Goal: Information Seeking & Learning: Check status

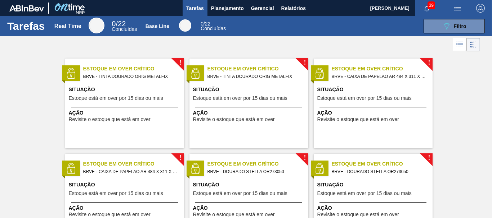
click at [482, 8] on img "button" at bounding box center [480, 8] width 9 height 9
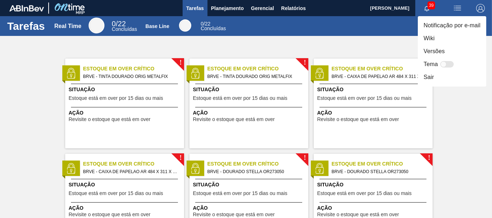
drag, startPoint x: 467, startPoint y: 104, endPoint x: 462, endPoint y: 101, distance: 5.3
click at [467, 104] on div at bounding box center [246, 109] width 492 height 218
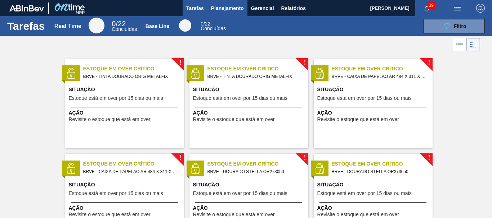
click at [228, 13] on button "Planejamento" at bounding box center [227, 8] width 40 height 16
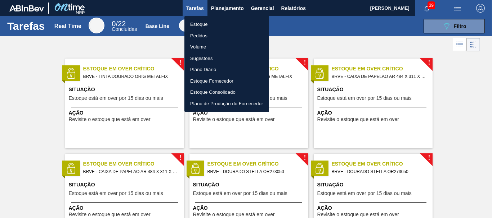
click at [207, 34] on li "Pedidos" at bounding box center [226, 36] width 85 height 12
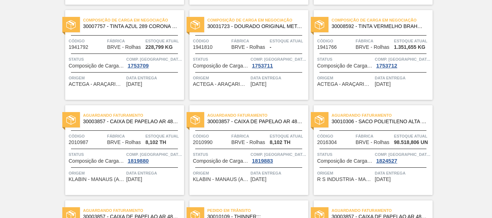
scroll to position [180, 0]
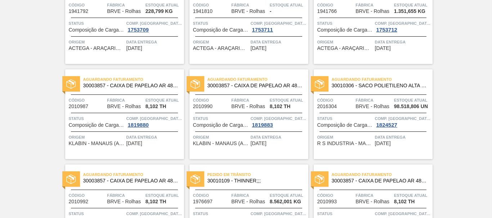
click at [228, 88] on span "30003857 - CAIXA DE PAPELAO AR 484 X 311 X 275" at bounding box center [254, 85] width 95 height 5
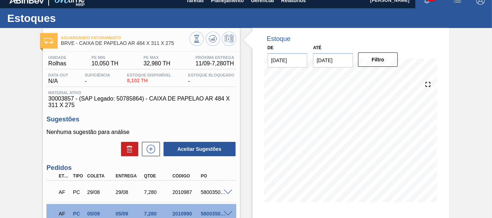
scroll to position [44, 0]
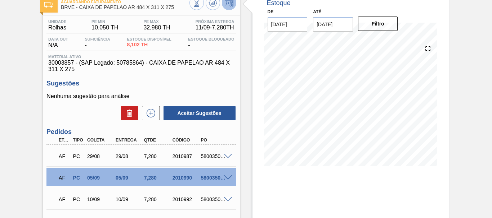
click at [225, 5] on icon at bounding box center [229, 3] width 9 height 9
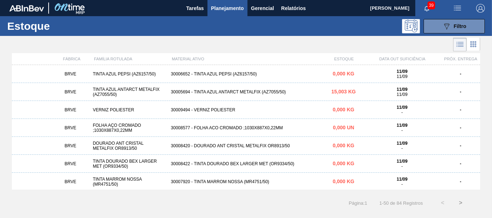
click at [221, 94] on div "30005694 - TINTA AZUL ANTARCT METALFIX (AZ7055/50)" at bounding box center [246, 92] width 156 height 5
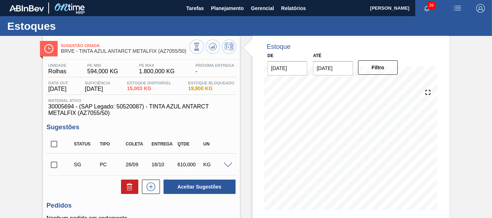
scroll to position [36, 0]
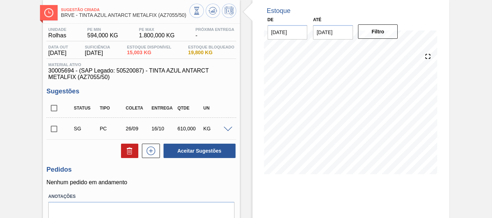
click at [149, 36] on span "1.800,000 KG" at bounding box center [157, 35] width 36 height 6
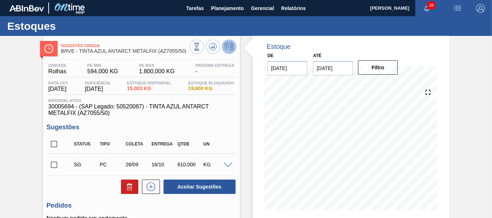
click at [231, 47] on icon at bounding box center [229, 46] width 9 height 9
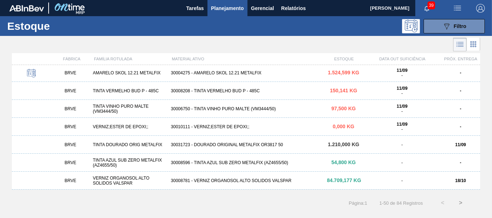
scroll to position [775, 0]
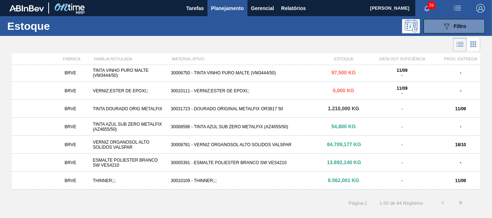
click at [461, 112] on strong "11/09" at bounding box center [460, 109] width 11 height 5
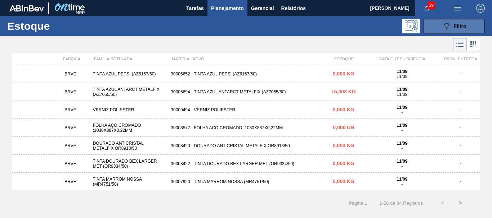
click at [476, 24] on button "089F7B8B-B2A5-4AFE-B5C0-19BA573D28AC Filtro" at bounding box center [453, 26] width 61 height 14
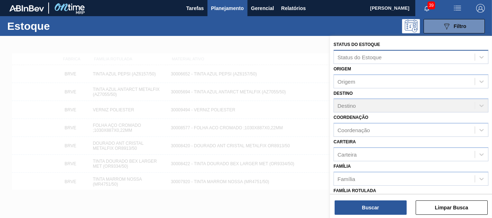
click at [394, 62] on div "Status do Estoque" at bounding box center [404, 57] width 141 height 10
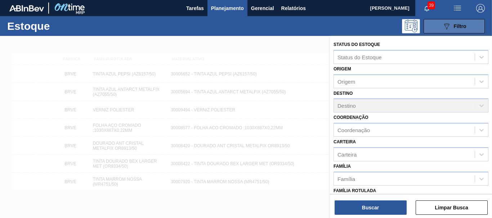
drag, startPoint x: 299, startPoint y: 75, endPoint x: 444, endPoint y: 33, distance: 151.0
click at [302, 73] on div at bounding box center [246, 145] width 492 height 218
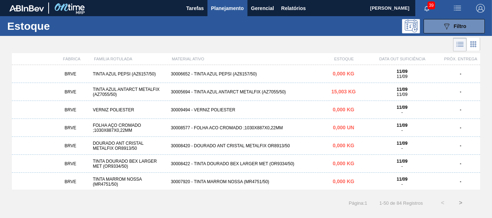
click at [487, 4] on span "button" at bounding box center [479, 8] width 17 height 9
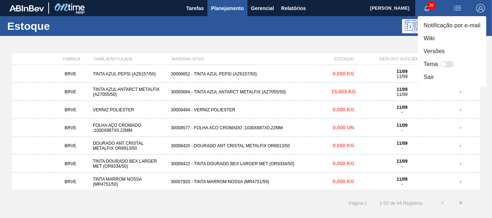
click at [297, 7] on div at bounding box center [246, 109] width 492 height 218
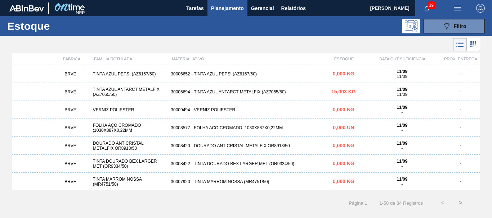
click at [267, 8] on span "Gerencial" at bounding box center [262, 8] width 23 height 9
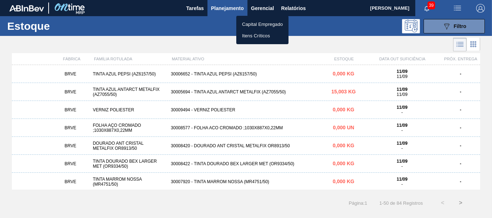
click at [262, 35] on li "Itens Críticos" at bounding box center [262, 36] width 52 height 12
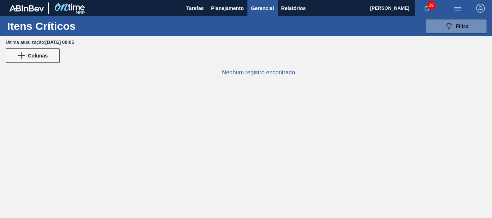
click at [458, 5] on img "button" at bounding box center [457, 8] width 9 height 9
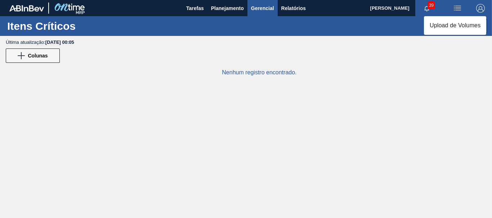
click at [424, 7] on div at bounding box center [246, 109] width 492 height 218
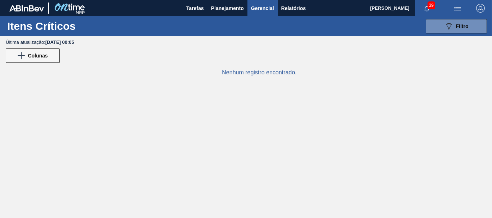
click at [426, 8] on icon "button" at bounding box center [427, 9] width 6 height 6
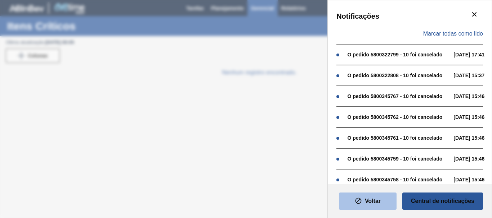
click at [363, 202] on button "Voltar" at bounding box center [368, 201] width 58 height 17
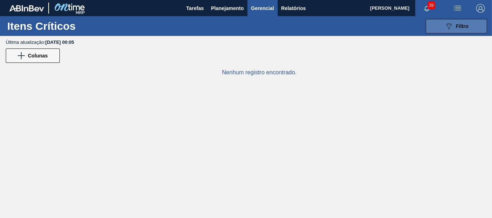
click at [450, 25] on icon "089F7B8B-B2A5-4AFE-B5C0-19BA573D28AC" at bounding box center [448, 26] width 9 height 9
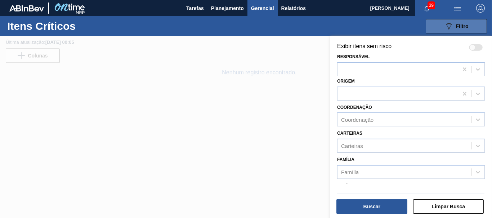
click at [467, 31] on button "089F7B8B-B2A5-4AFE-B5C0-19BA573D28AC Filtro" at bounding box center [455, 26] width 61 height 14
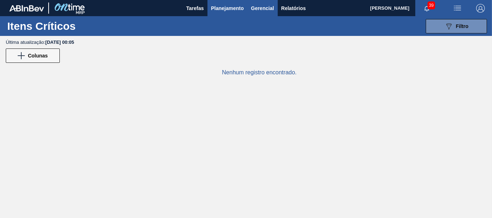
click at [223, 9] on span "Planejamento" at bounding box center [227, 8] width 33 height 9
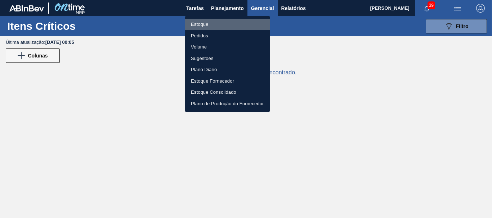
click at [209, 23] on li "Estoque" at bounding box center [227, 25] width 85 height 12
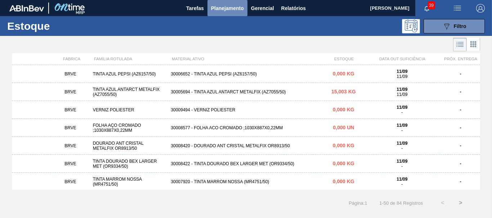
click at [225, 10] on span "Planejamento" at bounding box center [227, 8] width 33 height 9
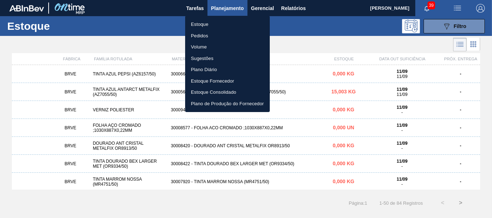
click at [199, 39] on li "Pedidos" at bounding box center [227, 36] width 85 height 12
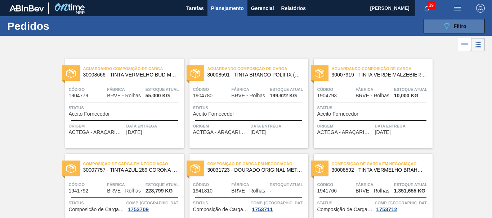
click at [467, 28] on button "089F7B8B-B2A5-4AFE-B5C0-19BA573D28AC Filtro" at bounding box center [453, 26] width 61 height 14
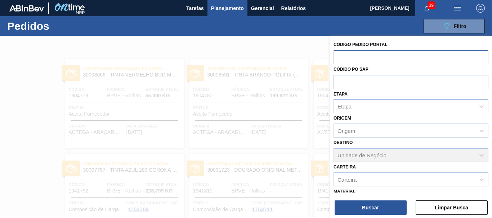
click at [387, 54] on input "text" at bounding box center [410, 57] width 155 height 14
type input "AZ4523/50"
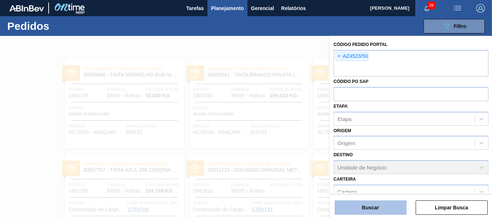
click at [386, 207] on button "Buscar" at bounding box center [370, 208] width 72 height 14
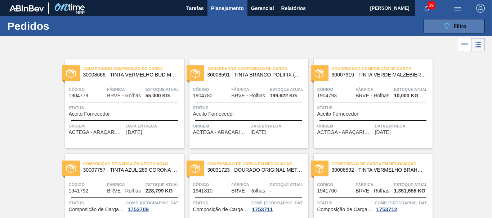
click at [468, 22] on button "089F7B8B-B2A5-4AFE-B5C0-19BA573D28AC Filtro" at bounding box center [453, 26] width 61 height 14
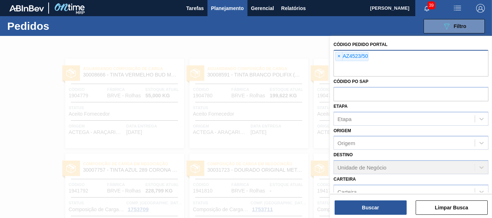
drag, startPoint x: 387, startPoint y: 57, endPoint x: 380, endPoint y: 54, distance: 7.1
click at [384, 55] on div "× AZ4523/50" at bounding box center [410, 63] width 155 height 27
click at [339, 55] on span "×" at bounding box center [338, 56] width 7 height 9
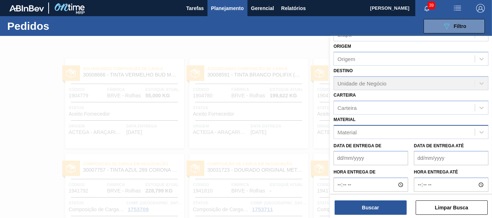
scroll to position [83, 0]
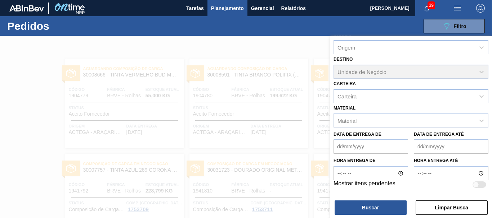
click at [374, 128] on div "Data de Entrega de Data de Entrega até" at bounding box center [410, 141] width 161 height 27
click at [374, 123] on div "Material" at bounding box center [404, 121] width 141 height 10
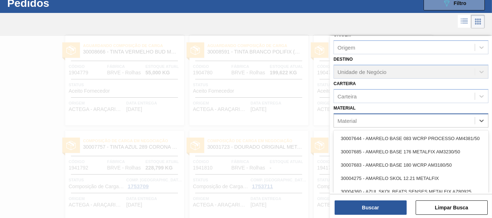
scroll to position [23, 0]
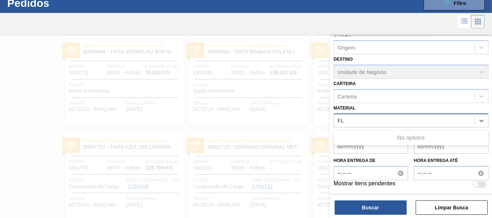
type input "F"
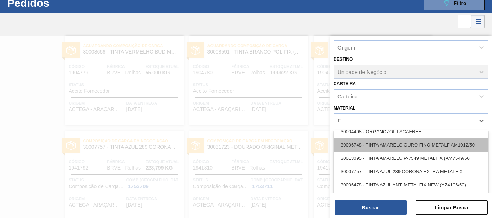
scroll to position [144, 0]
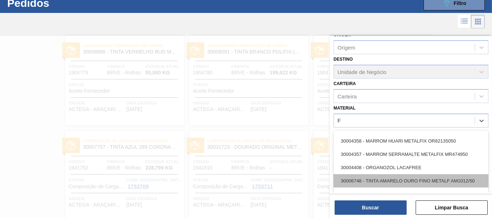
click at [421, 180] on div "30006748 - TINTA AMARELO OURO FINO METALF AM1012/50" at bounding box center [410, 181] width 155 height 13
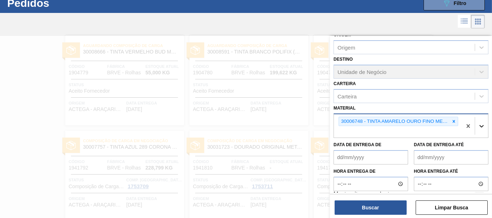
click at [481, 126] on icon at bounding box center [481, 126] width 4 height 3
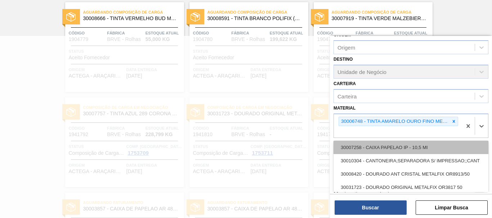
scroll to position [72, 0]
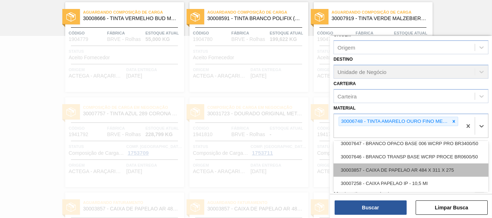
click at [431, 170] on div "30003857 - CAIXA DE PAPELAO AR 484 X 311 X 275" at bounding box center [410, 170] width 155 height 13
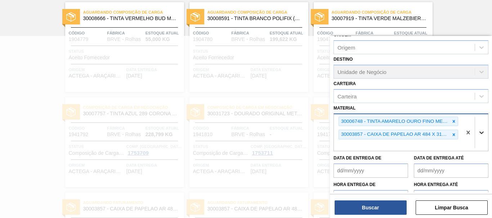
click at [480, 132] on icon at bounding box center [481, 132] width 7 height 7
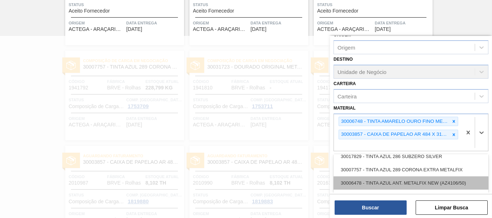
scroll to position [468, 0]
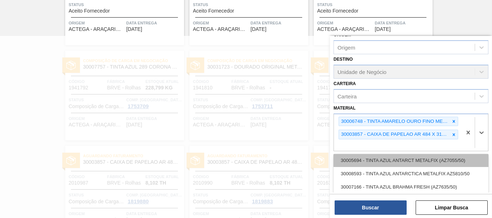
click at [364, 162] on div "30005694 - TINTA AZUL ANTARCT METALFIX (AZ7055/50)" at bounding box center [410, 160] width 155 height 13
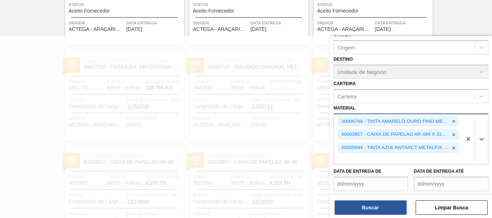
click at [411, 159] on div "30006748 - TINTA AMARELO OURO FINO METALF AM1012/50 30003857 - CAIXA DE PAPELAO…" at bounding box center [398, 139] width 128 height 50
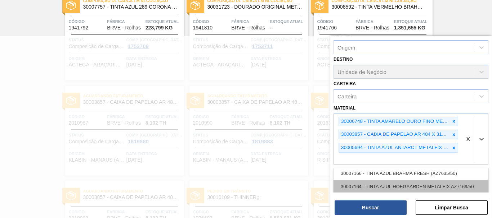
scroll to position [302, 0]
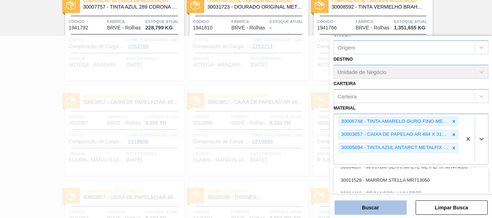
click at [382, 213] on button "Buscar" at bounding box center [370, 208] width 72 height 14
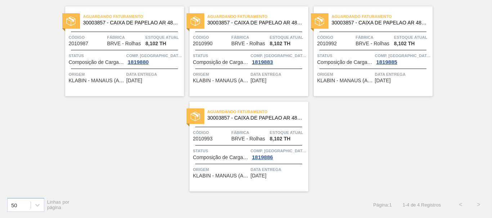
scroll to position [0, 0]
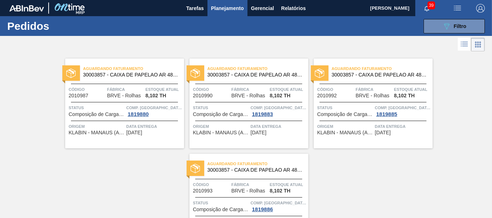
click at [461, 48] on icon at bounding box center [464, 44] width 9 height 9
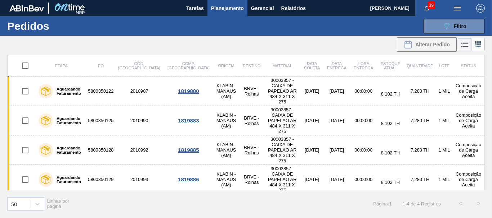
click at [455, 2] on button "button" at bounding box center [457, 8] width 23 height 16
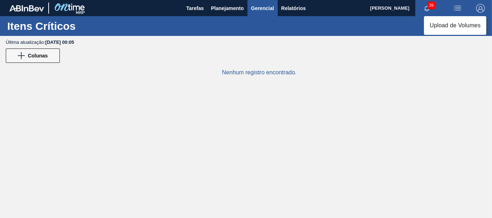
click at [40, 11] on div at bounding box center [246, 109] width 492 height 218
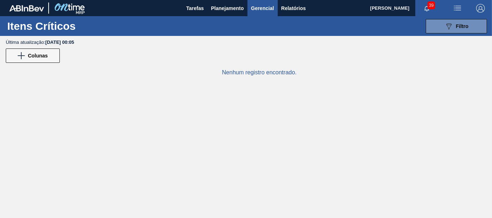
click at [71, 6] on img at bounding box center [69, 8] width 35 height 16
click at [428, 4] on span "39" at bounding box center [431, 5] width 8 height 8
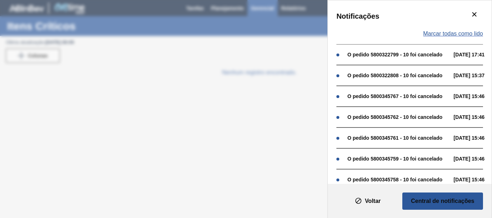
click at [458, 35] on span "Marcar todas como lido" at bounding box center [453, 34] width 60 height 6
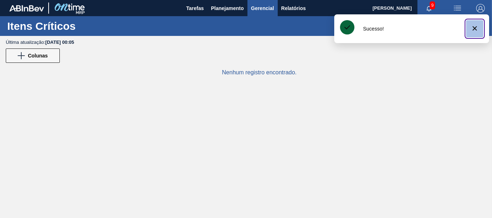
click at [476, 29] on icon "botão de ícone" at bounding box center [474, 28] width 9 height 9
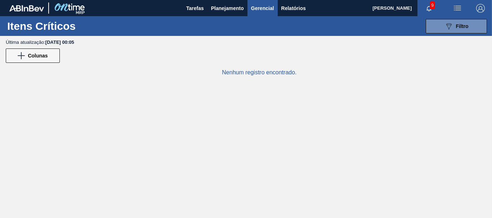
click at [425, 6] on span "button" at bounding box center [428, 8] width 17 height 6
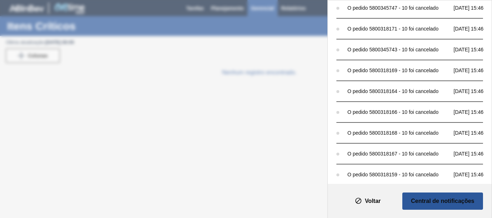
scroll to position [495, 0]
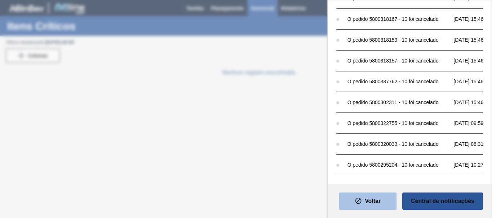
click at [0, 0] on slot "Voltar" at bounding box center [0, 0] width 0 height 0
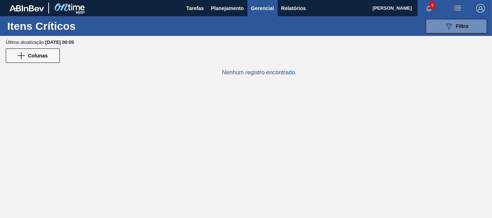
drag, startPoint x: 284, startPoint y: 45, endPoint x: 196, endPoint y: 39, distance: 88.0
click at [283, 45] on div "Última atualização : [DATE] 00:05" at bounding box center [249, 42] width 486 height 5
click at [37, 8] on img at bounding box center [26, 8] width 35 height 6
click at [228, 7] on span "Planejamento" at bounding box center [227, 8] width 33 height 9
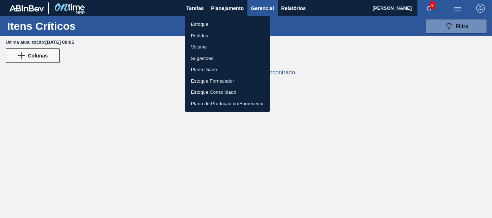
click at [206, 34] on li "Pedidos" at bounding box center [227, 36] width 85 height 12
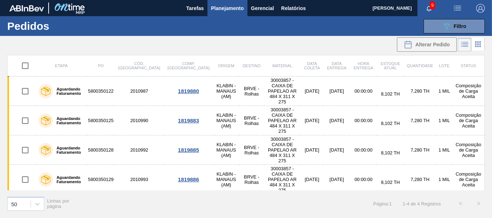
click at [76, 11] on img at bounding box center [69, 8] width 35 height 16
click at [190, 10] on span "Tarefas" at bounding box center [195, 8] width 18 height 9
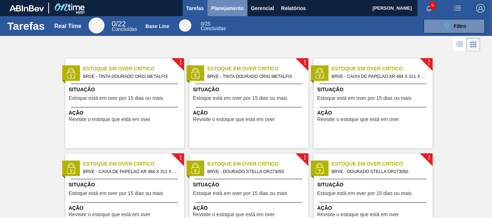
click at [229, 9] on span "Planejamento" at bounding box center [227, 8] width 33 height 9
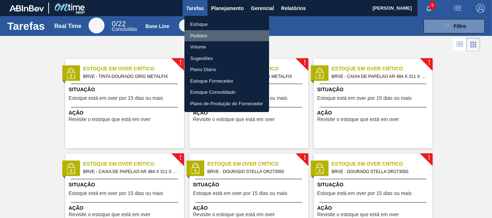
click at [203, 34] on li "Pedidos" at bounding box center [226, 36] width 85 height 12
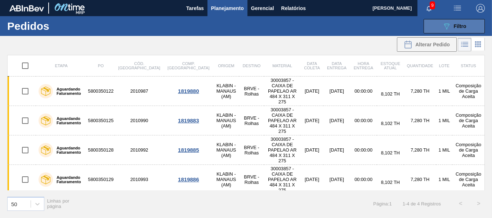
click at [461, 27] on span "Filtro" at bounding box center [459, 26] width 13 height 6
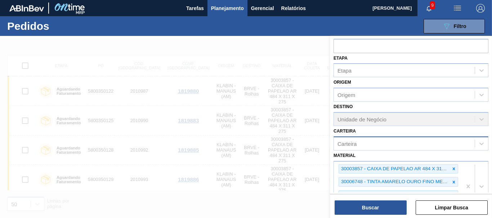
scroll to position [121, 0]
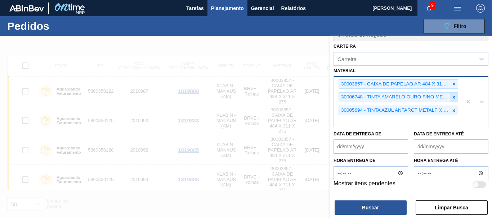
click at [453, 99] on icon at bounding box center [453, 97] width 5 height 5
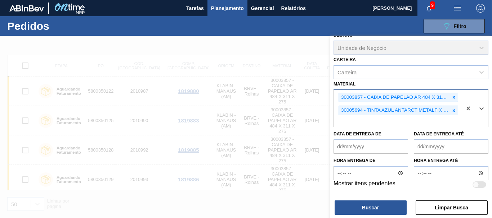
scroll to position [108, 0]
click at [453, 97] on icon at bounding box center [453, 97] width 3 height 3
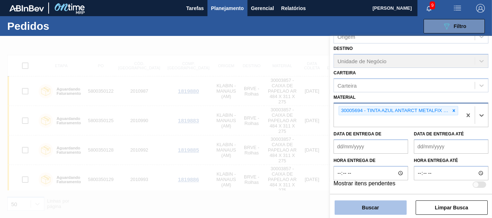
click at [377, 204] on button "Buscar" at bounding box center [370, 208] width 72 height 14
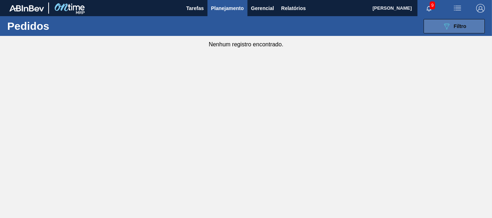
click at [440, 29] on button "089F7B8B-B2A5-4AFE-B5C0-19BA573D28AC Filtro" at bounding box center [453, 26] width 61 height 14
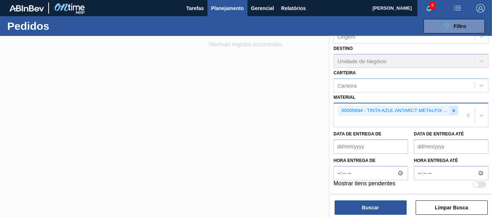
click at [451, 111] on icon at bounding box center [453, 110] width 5 height 5
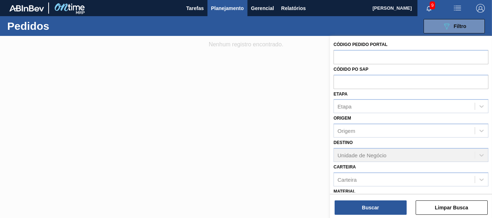
scroll to position [83, 0]
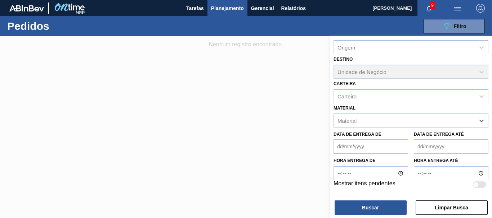
click at [265, 159] on div at bounding box center [246, 145] width 492 height 218
